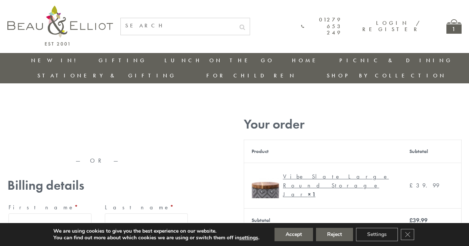
type input "maria33@yahoo.com"
type input "Maria"
type input "Williams"
type input "23, Scottsdale, Happytown"
type input "London"
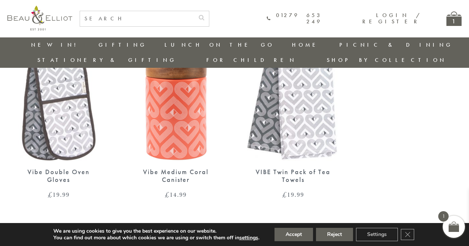
scroll to position [477, 0]
